Goal: Transaction & Acquisition: Purchase product/service

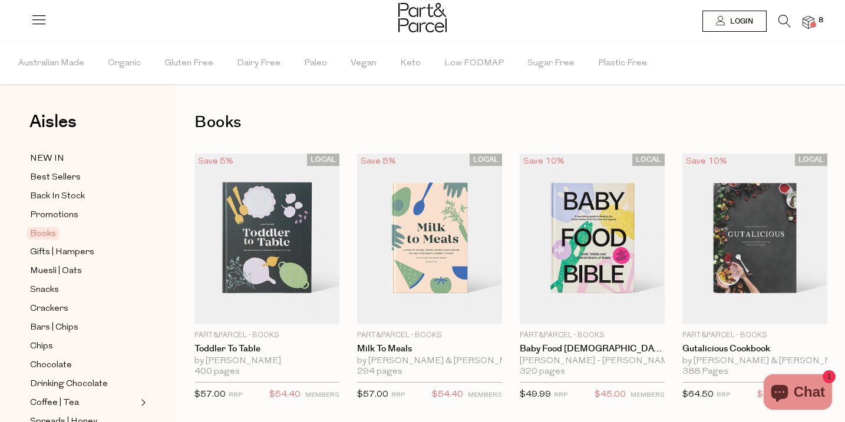
click at [428, 14] on img at bounding box center [422, 17] width 48 height 29
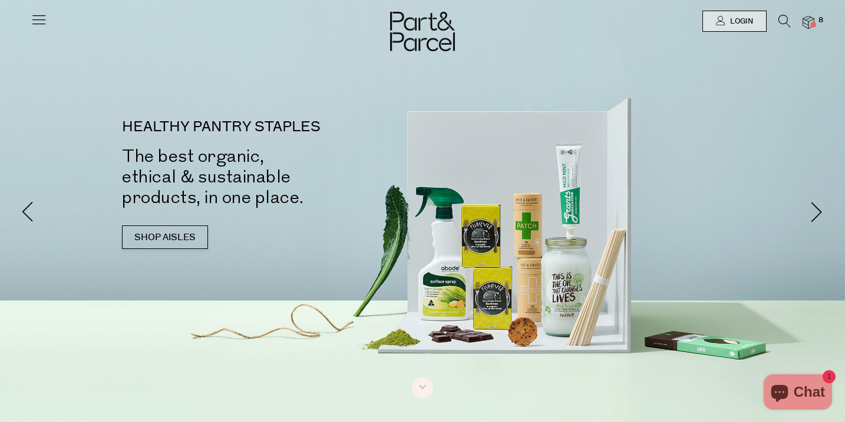
click at [791, 22] on li "8" at bounding box center [803, 22] width 24 height 15
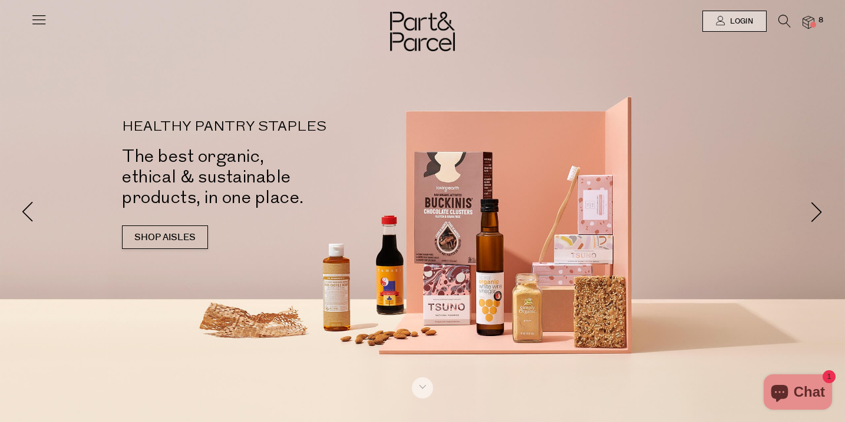
click at [786, 21] on icon at bounding box center [784, 21] width 12 height 13
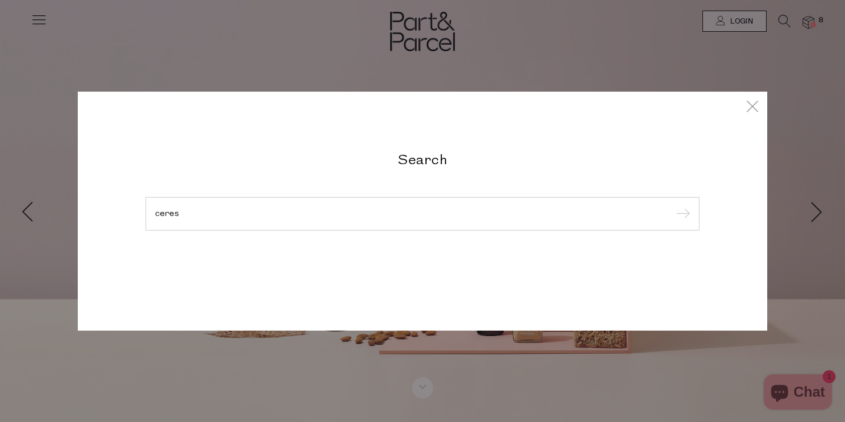
type input "ceres"
click at [672, 206] on input "submit" at bounding box center [681, 215] width 18 height 18
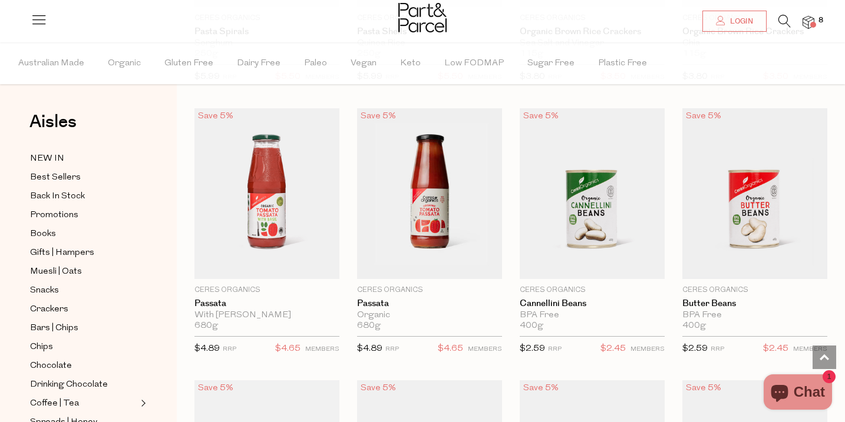
scroll to position [2624, 0]
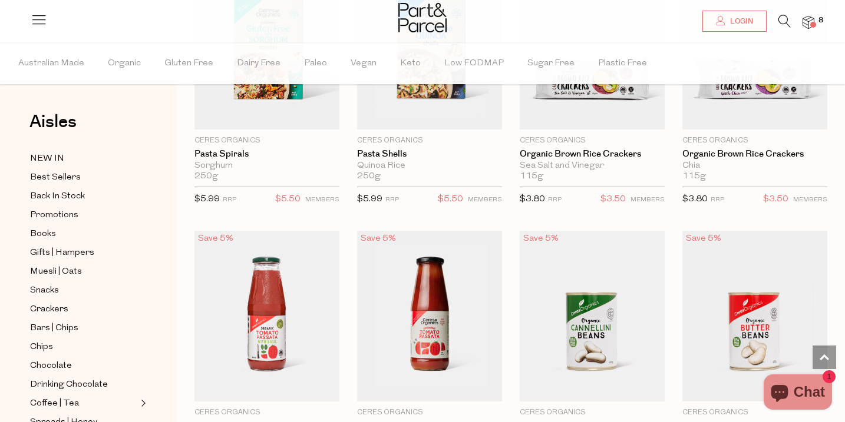
click at [778, 17] on icon at bounding box center [784, 21] width 12 height 13
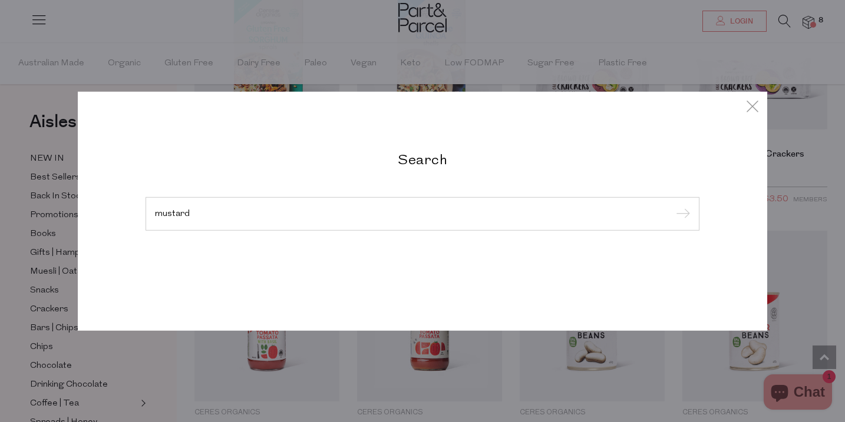
type input "mustard"
click at [672, 206] on input "submit" at bounding box center [681, 215] width 18 height 18
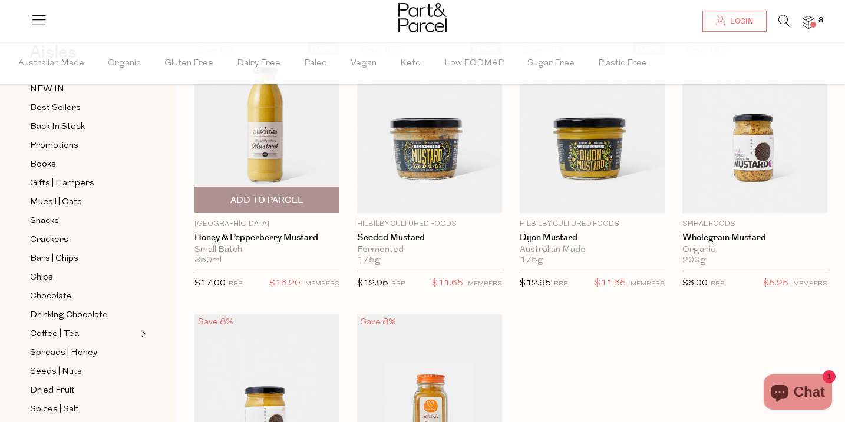
scroll to position [88, 0]
